Goal: Find specific page/section: Find specific page/section

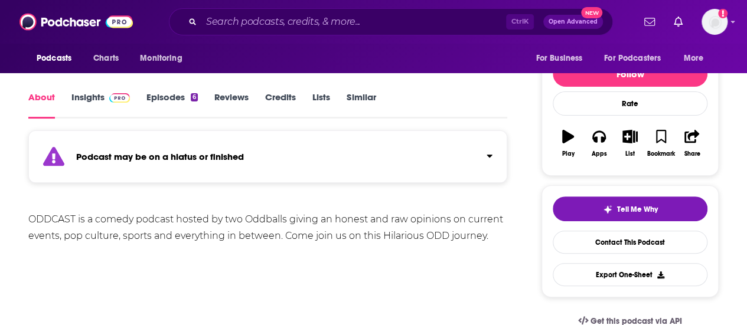
scroll to position [112, 0]
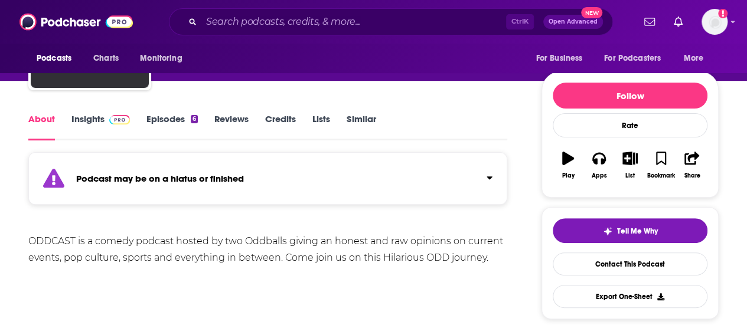
click at [78, 119] on link "Insights" at bounding box center [100, 126] width 58 height 27
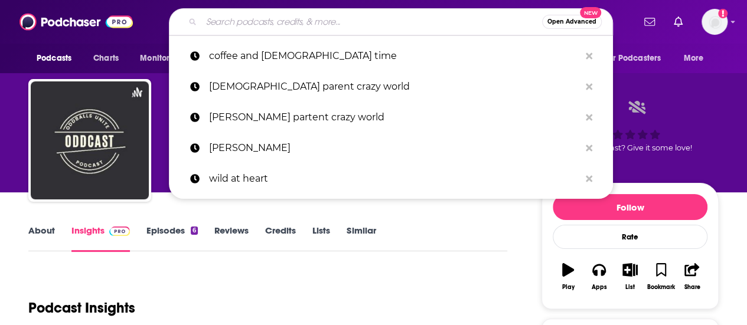
click at [336, 20] on input "Search podcasts, credits, & more..." at bounding box center [371, 21] width 341 height 19
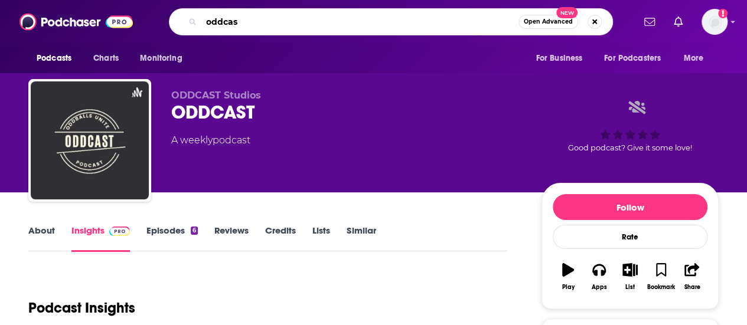
type input "oddcast"
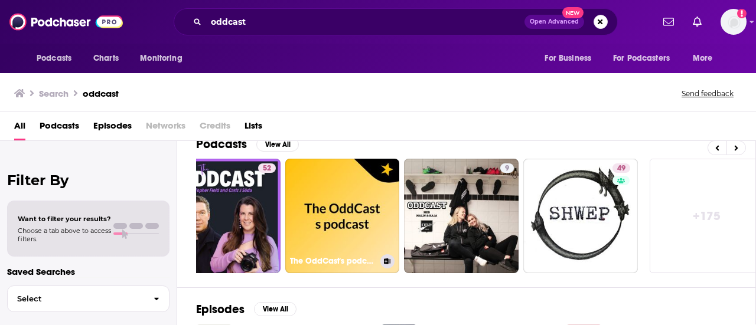
scroll to position [0, 524]
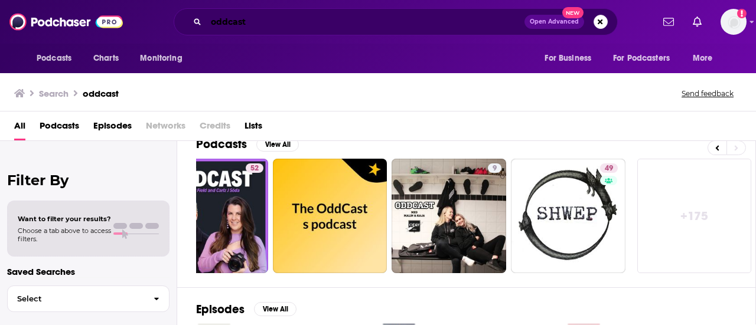
click at [333, 21] on input "oddcast" at bounding box center [365, 21] width 318 height 19
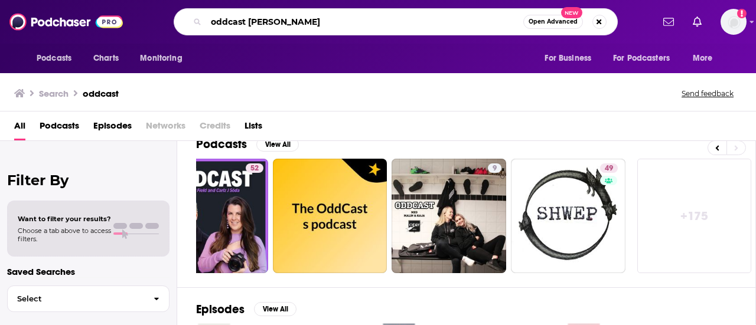
type input "oddcast [PERSON_NAME]"
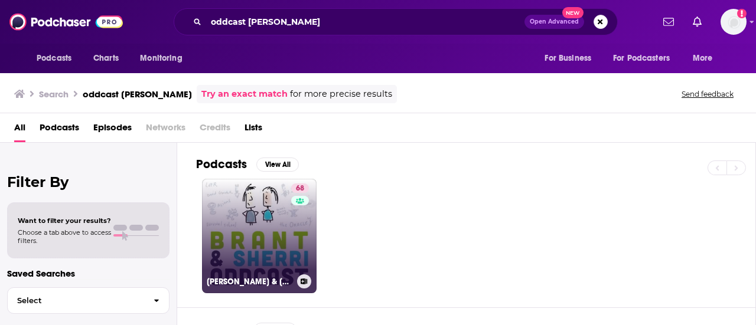
click at [230, 224] on link "68 [PERSON_NAME] & [PERSON_NAME]" at bounding box center [259, 236] width 115 height 115
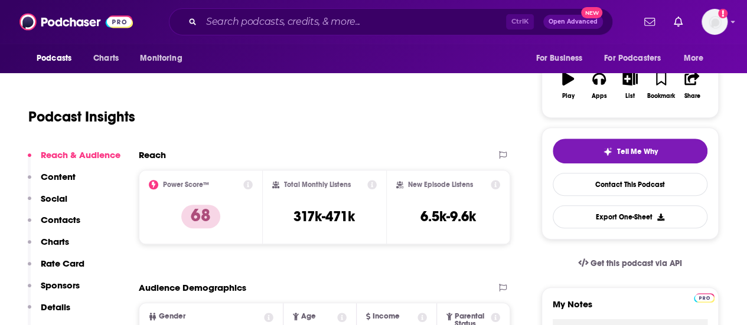
scroll to position [201, 0]
